Goal: Navigation & Orientation: Find specific page/section

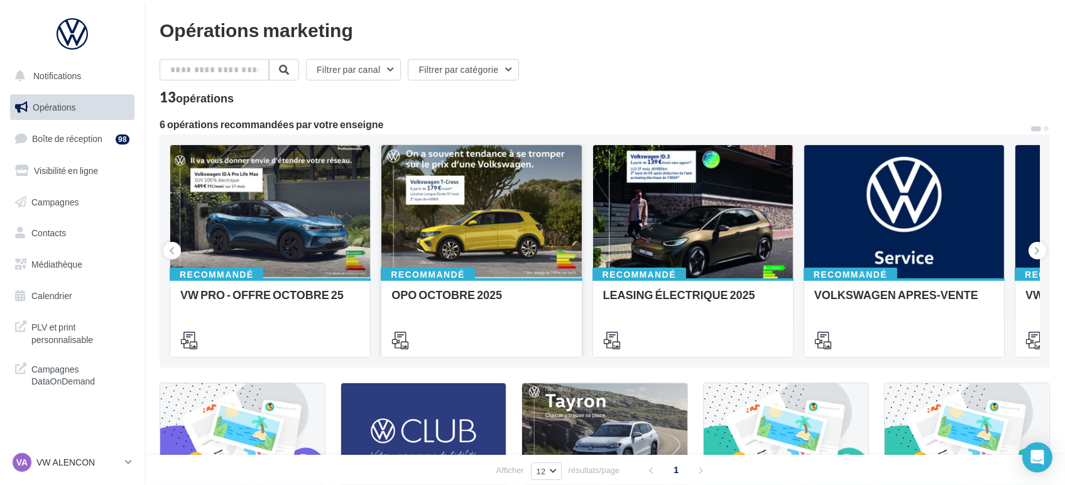
click at [489, 313] on div "OPO OCTOBRE 2025" at bounding box center [481, 316] width 180 height 57
click at [472, 340] on div "Opérations marketing Filtrer par canal Filtrer par catégorie 13 opérations 6 op…" at bounding box center [605, 418] width 890 height 797
click at [442, 307] on div "OPO OCTOBRE 2025" at bounding box center [481, 300] width 180 height 25
click at [514, 266] on div "Opérations marketing Filtrer par canal Filtrer par catégorie 13 opérations 6 op…" at bounding box center [605, 418] width 890 height 797
click at [460, 291] on div "OPO OCTOBRE 2025" at bounding box center [481, 300] width 180 height 25
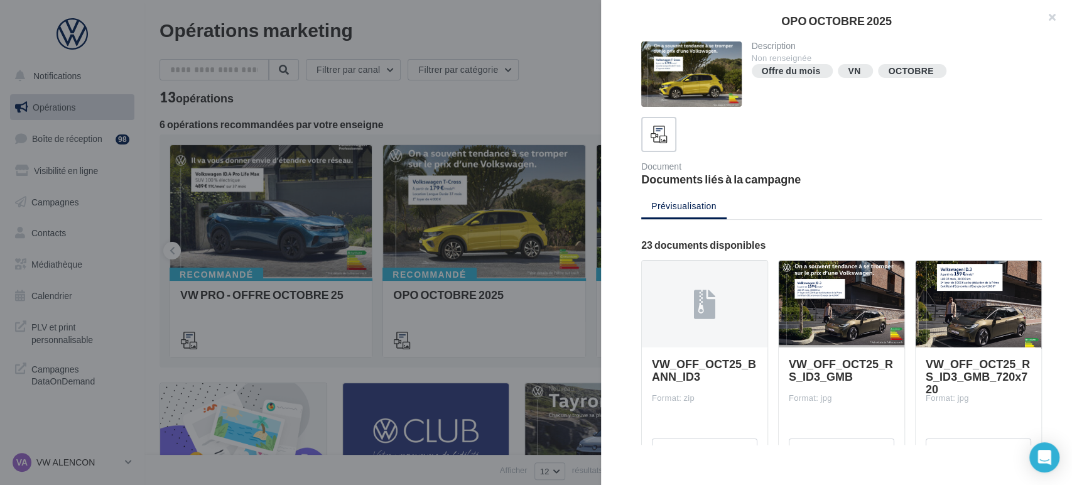
click at [894, 172] on div "Document Documents liés à la campagne" at bounding box center [846, 173] width 411 height 23
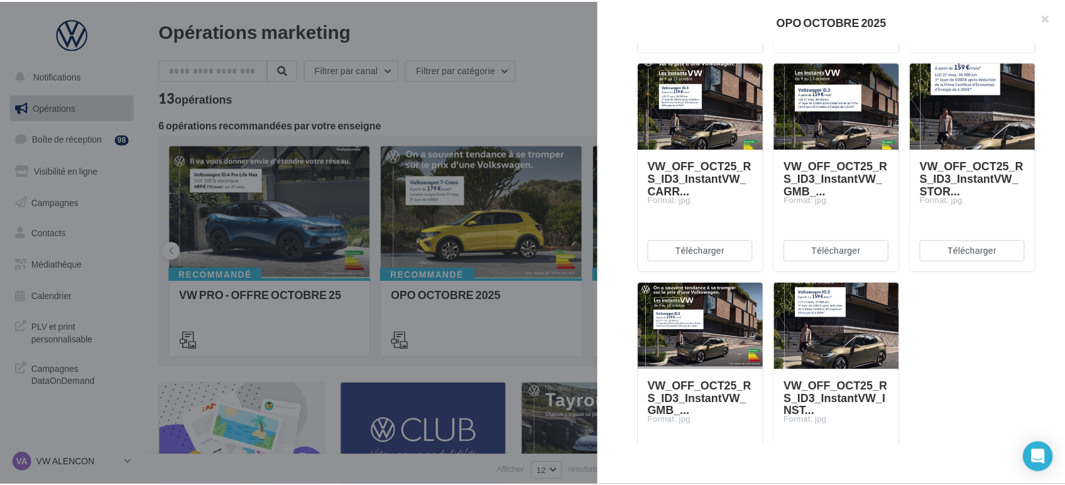
scroll to position [1588, 0]
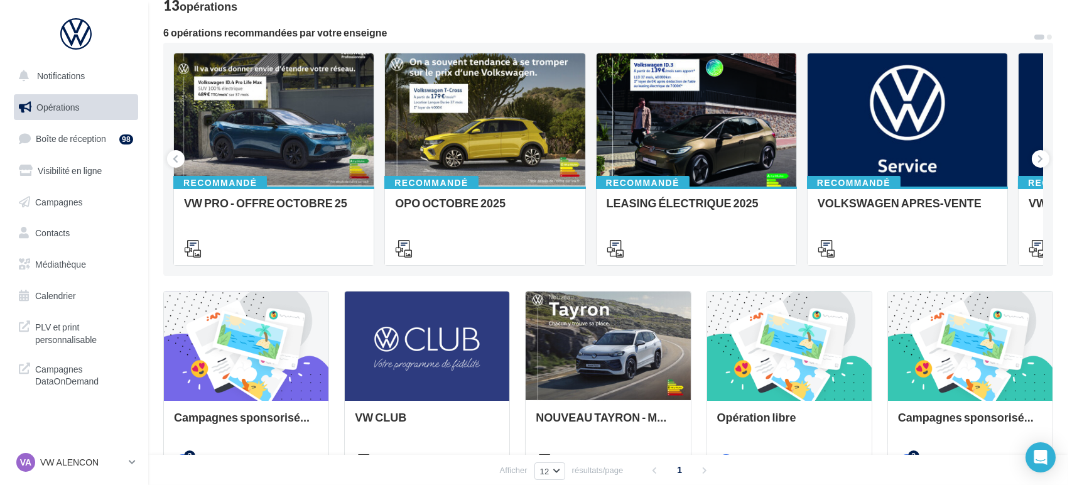
scroll to position [0, 0]
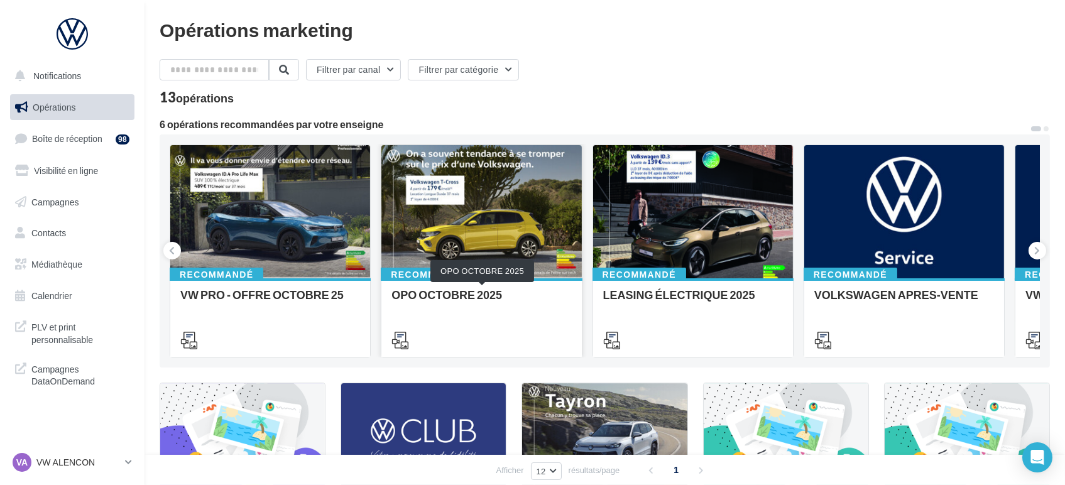
click at [467, 296] on div "OPO OCTOBRE 2025" at bounding box center [481, 300] width 180 height 25
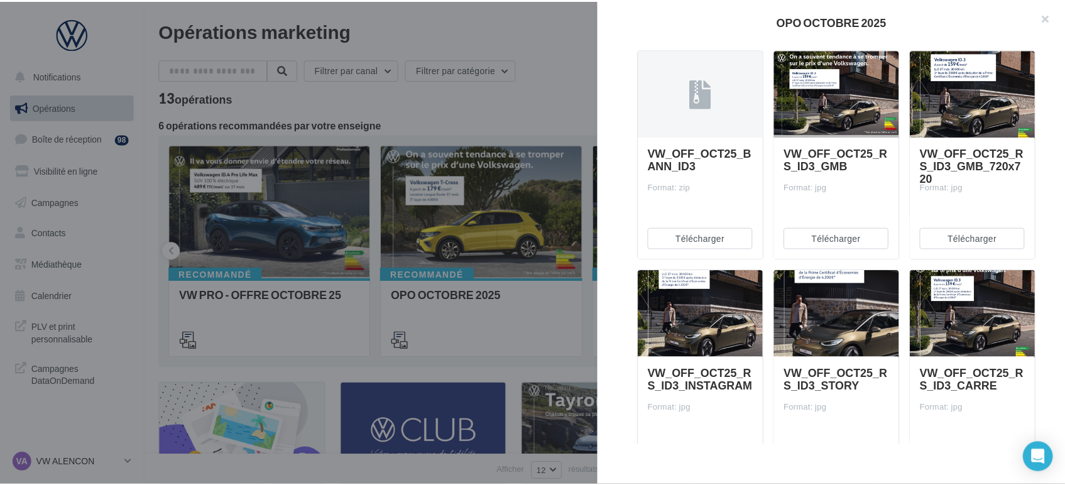
scroll to position [211, 0]
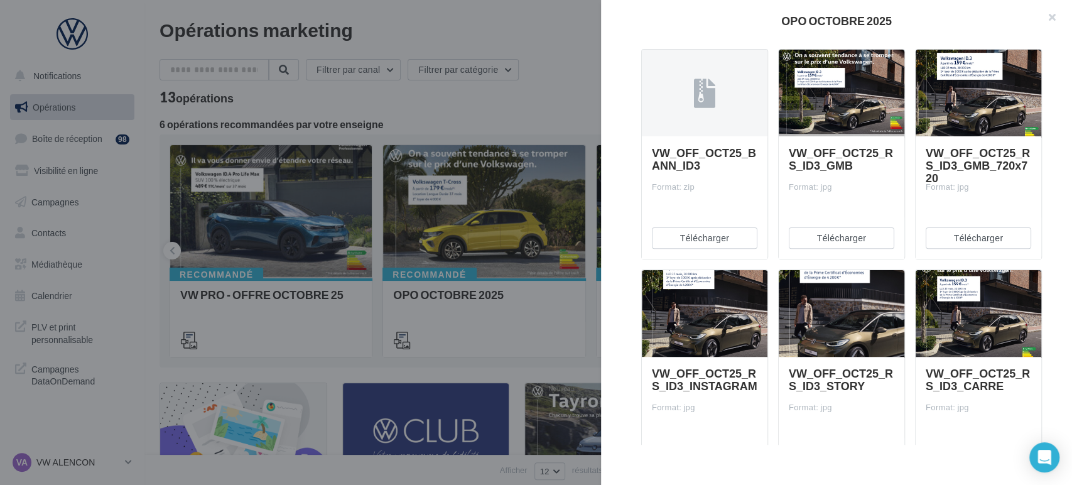
click at [633, 231] on div "Description Non renseignée Offre du mois VN OCTOBRE Document Documents liés à l…" at bounding box center [841, 242] width 481 height 403
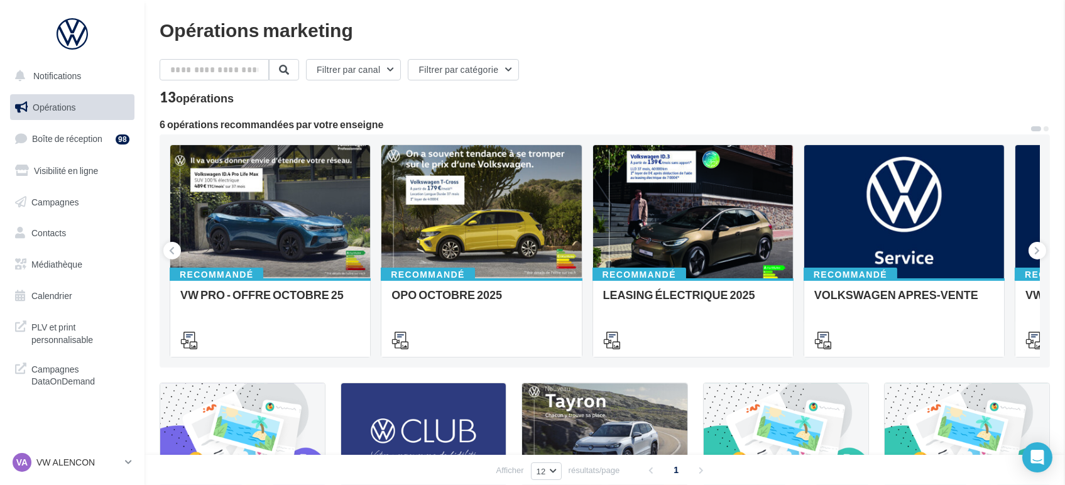
click at [47, 81] on button "Notifications" at bounding box center [70, 76] width 124 height 26
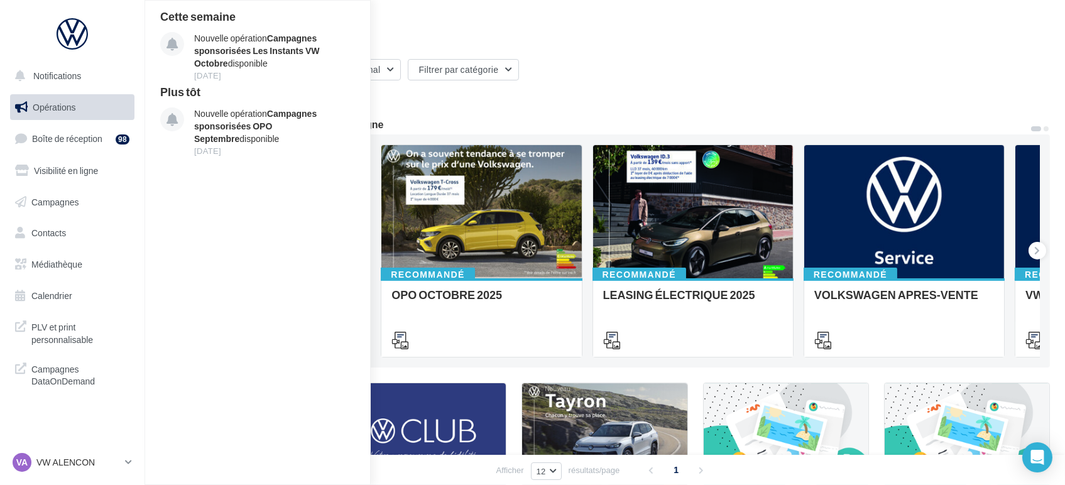
click at [43, 114] on link "Opérations" at bounding box center [72, 107] width 129 height 26
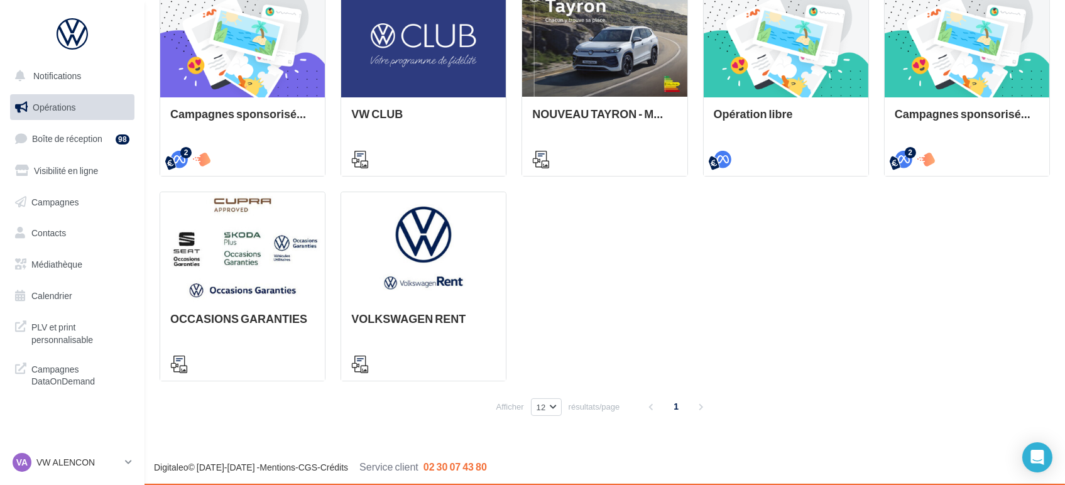
scroll to position [373, 0]
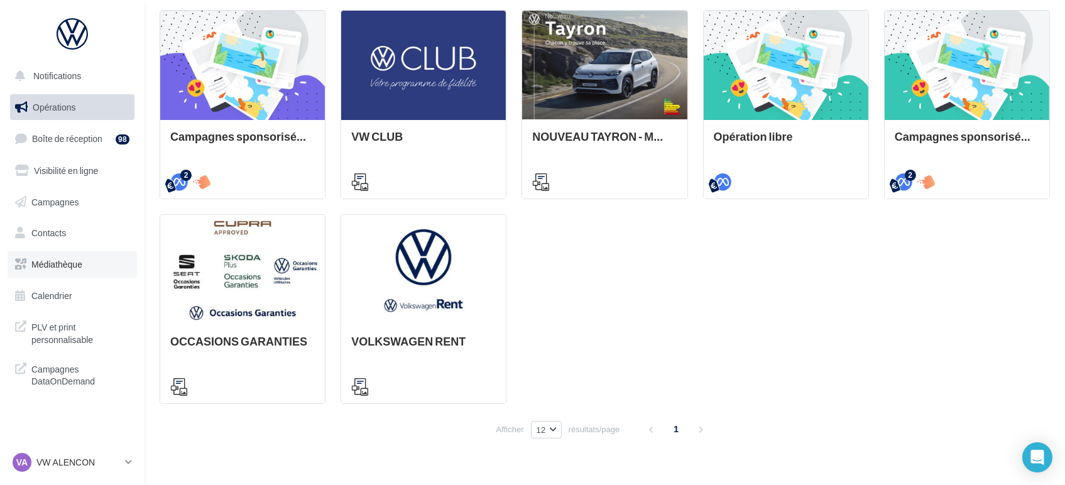
click at [53, 270] on link "Médiathèque" at bounding box center [72, 264] width 129 height 26
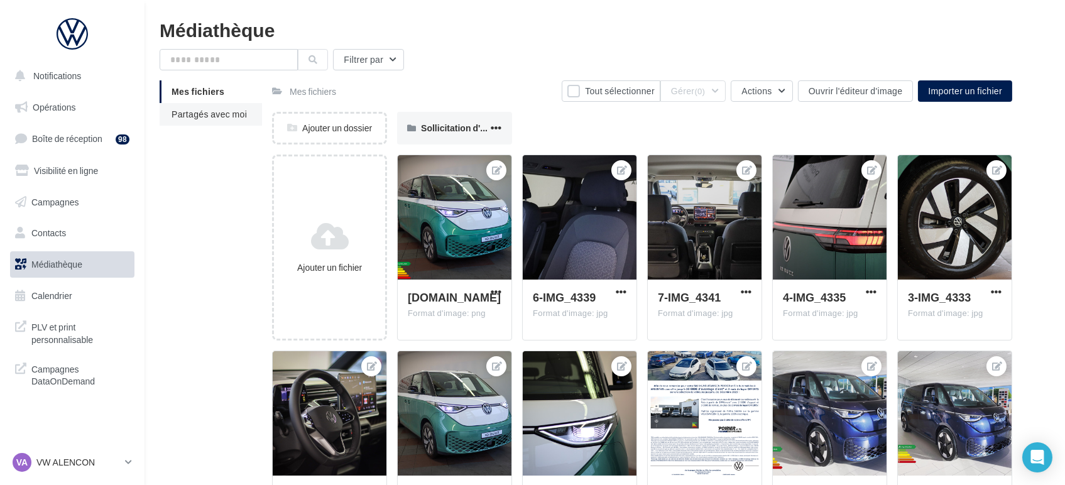
click at [185, 119] on span "Partagés avec moi" at bounding box center [208, 114] width 75 height 11
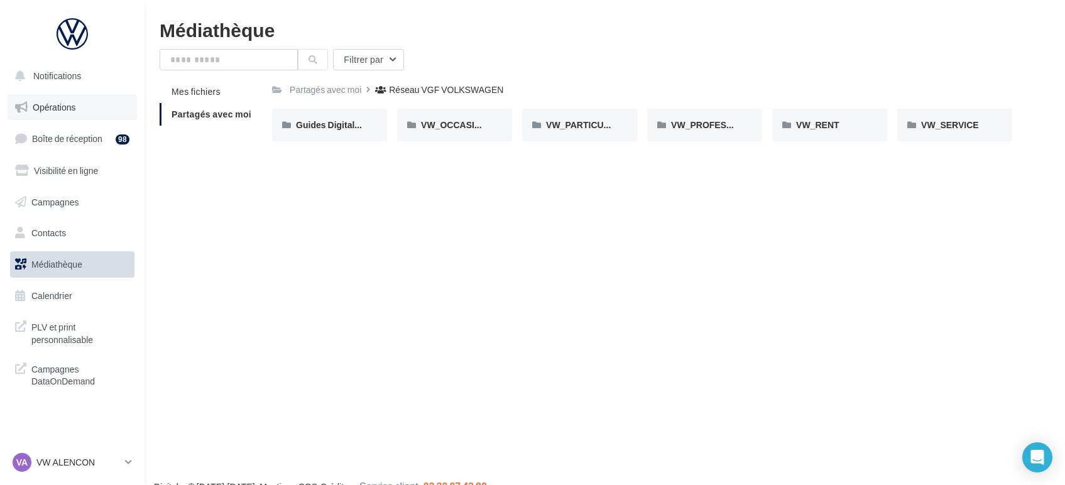
click at [67, 101] on link "Opérations" at bounding box center [72, 107] width 129 height 26
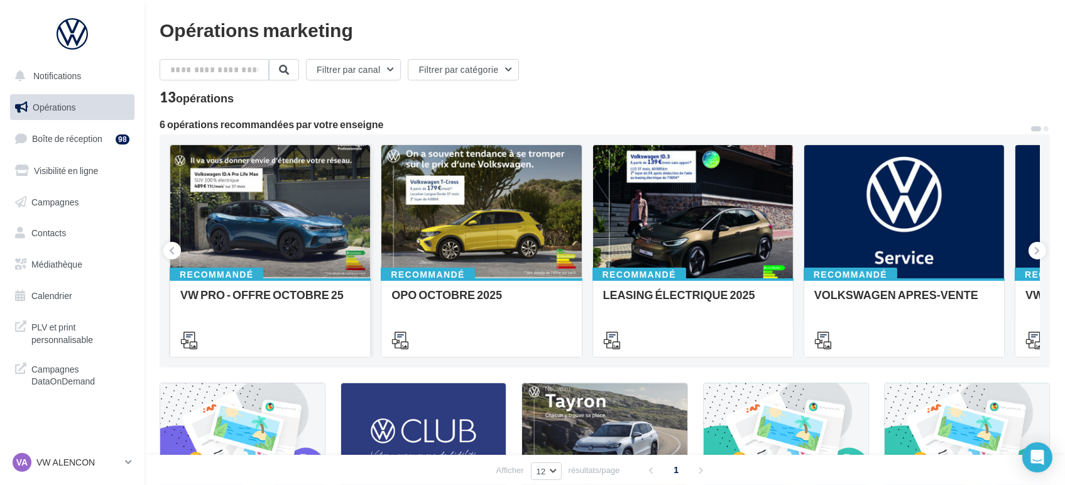
click at [284, 242] on div at bounding box center [270, 212] width 200 height 134
click at [482, 224] on div "Opérations marketing Filtrer par canal Filtrer par catégorie 13 opérations 6 op…" at bounding box center [605, 418] width 890 height 797
click at [1039, 247] on icon at bounding box center [1038, 250] width 6 height 13
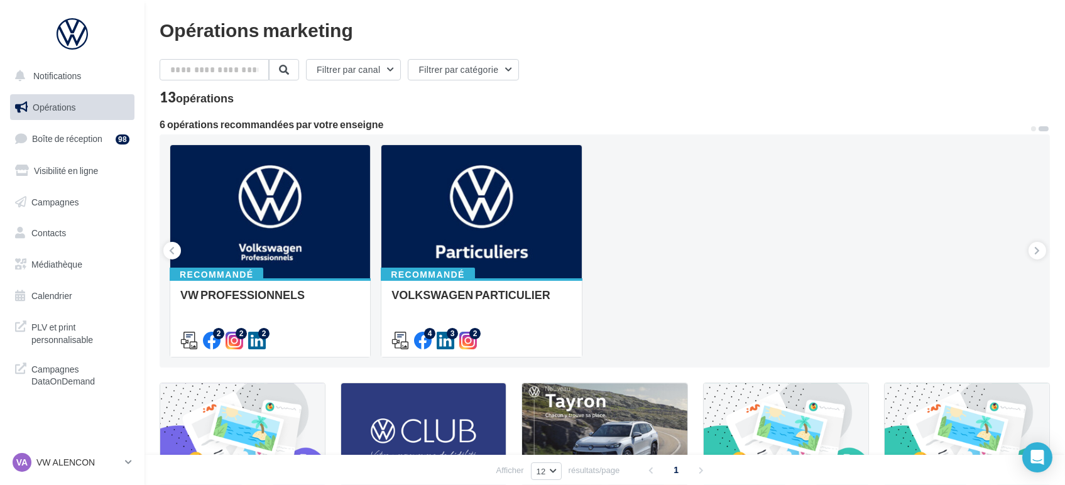
click at [1035, 129] on button at bounding box center [1034, 129] width 8 height 8
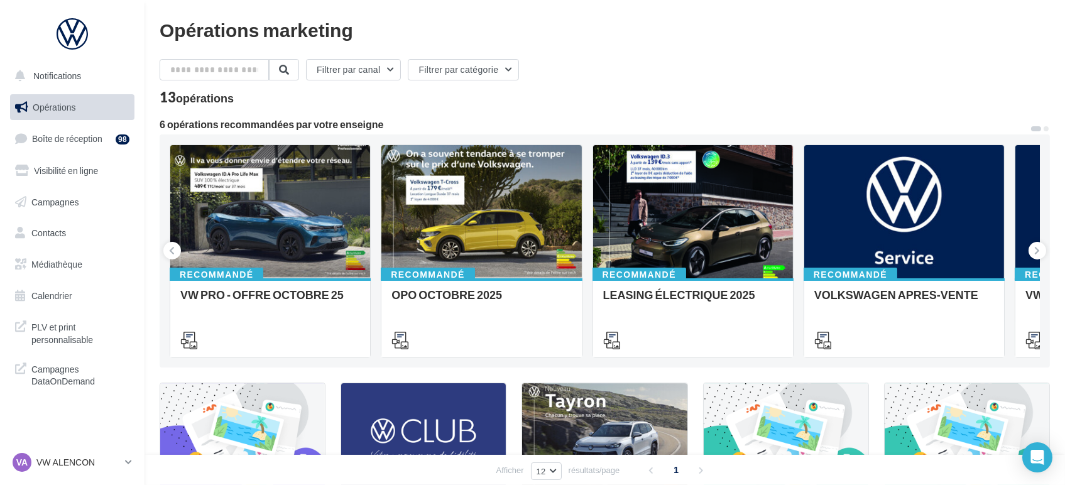
click at [1042, 129] on button at bounding box center [1046, 129] width 8 height 8
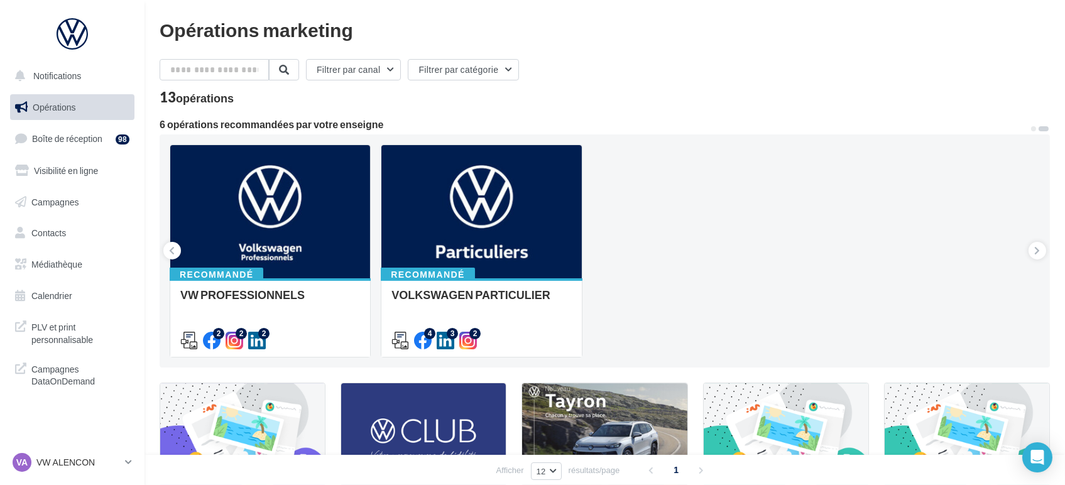
click at [1037, 128] on button at bounding box center [1043, 129] width 13 height 8
click at [1034, 126] on span at bounding box center [1033, 128] width 5 height 5
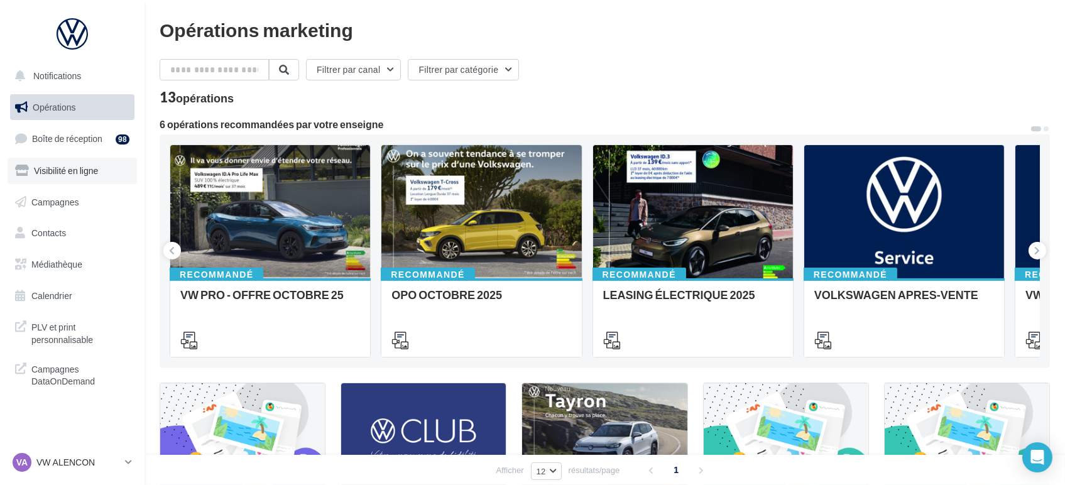
click at [72, 163] on link "Visibilité en ligne" at bounding box center [72, 171] width 129 height 26
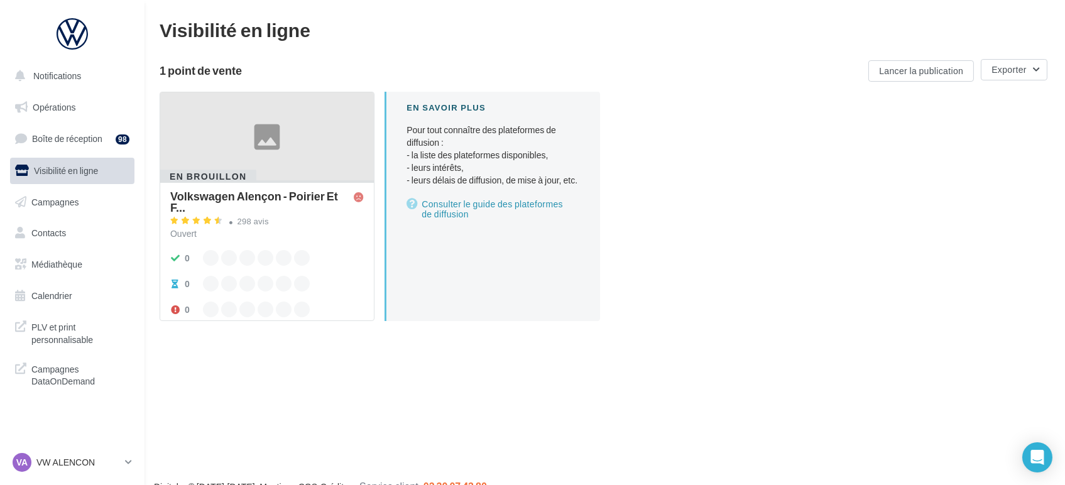
click at [302, 227] on div "Ouvert" at bounding box center [266, 233] width 193 height 13
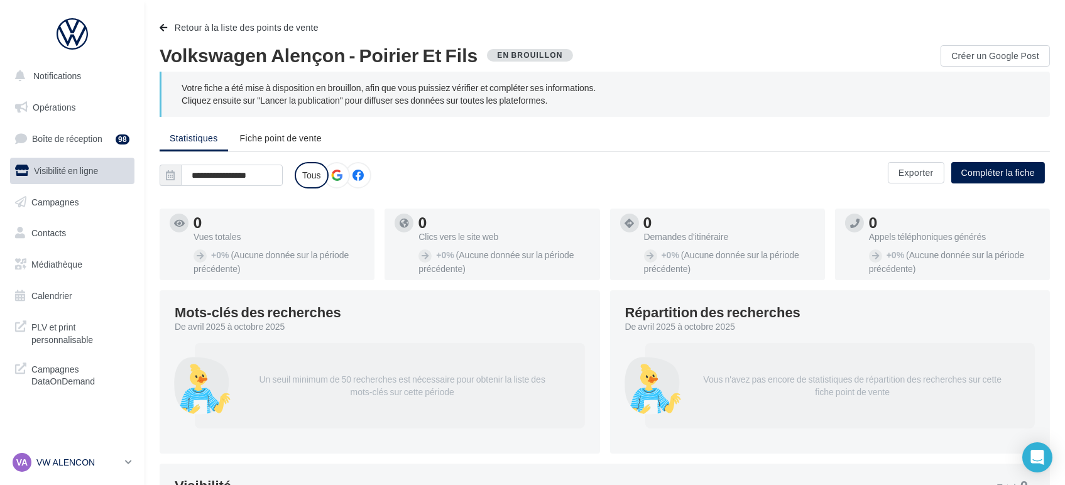
click at [92, 467] on p "VW ALENCON" at bounding box center [78, 462] width 84 height 13
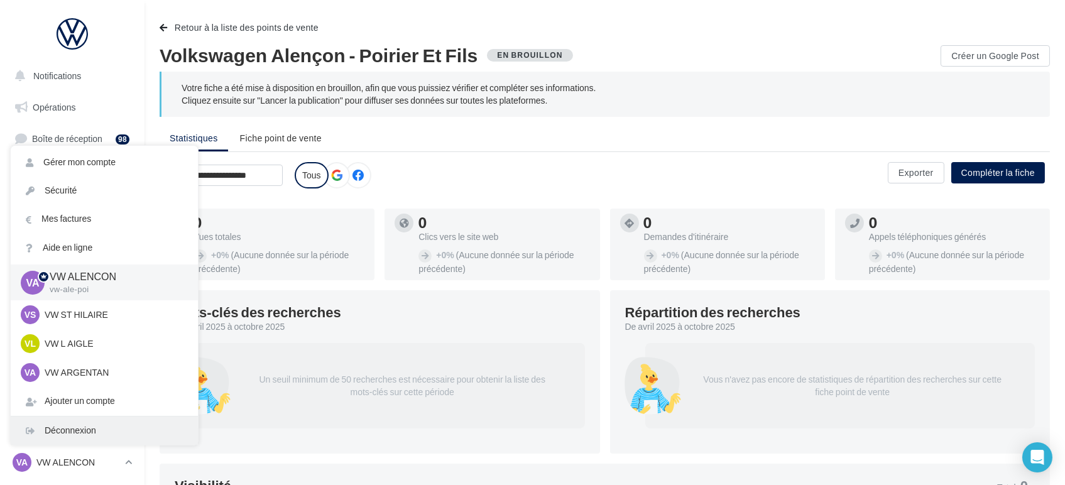
click at [90, 436] on div "Déconnexion" at bounding box center [104, 430] width 187 height 28
